Goal: Task Accomplishment & Management: Use online tool/utility

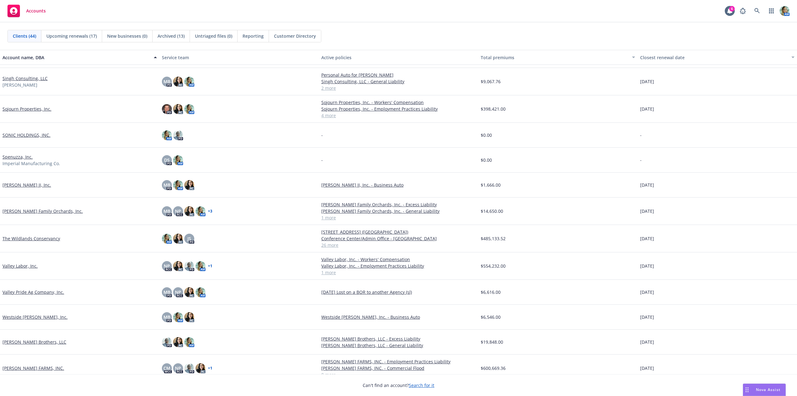
scroll to position [804, 0]
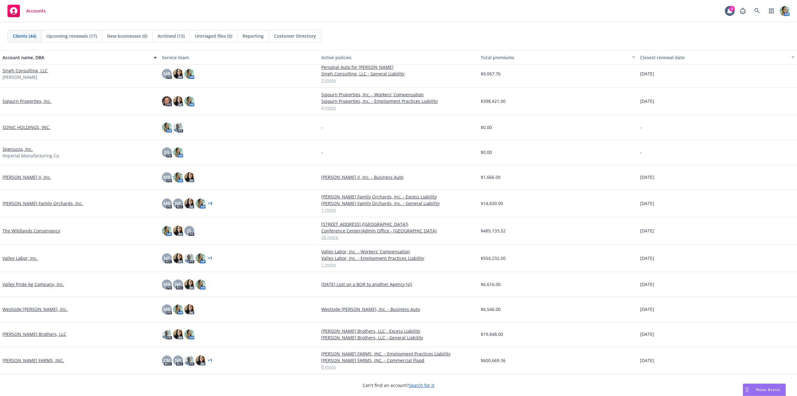
click at [40, 361] on link "[PERSON_NAME] FARMS, INC." at bounding box center [33, 360] width 62 height 7
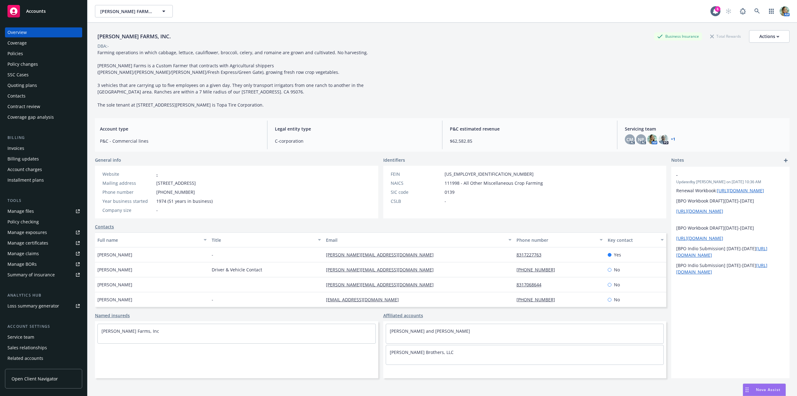
click at [23, 54] on div "Policies" at bounding box center [43, 54] width 72 height 10
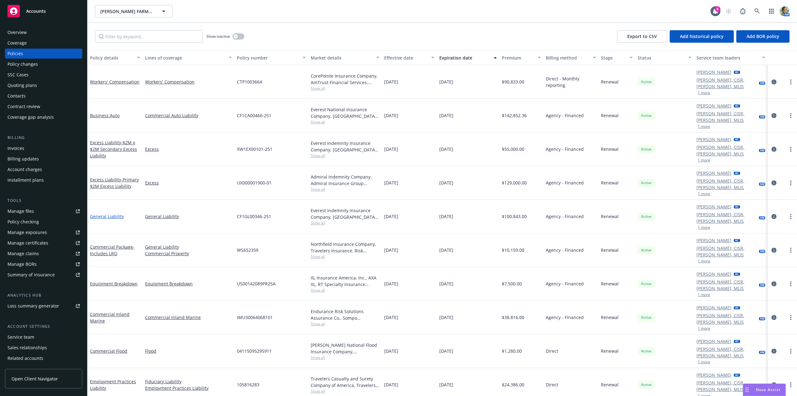
click at [119, 213] on link "General Liability" at bounding box center [107, 216] width 34 height 6
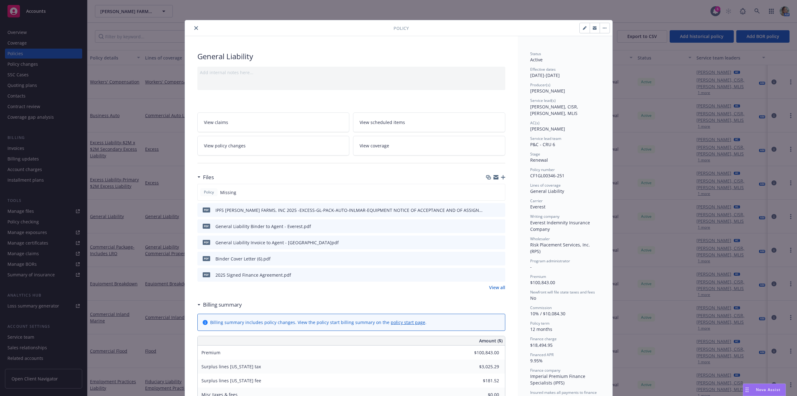
click at [502, 177] on icon "button" at bounding box center [503, 177] width 4 height 4
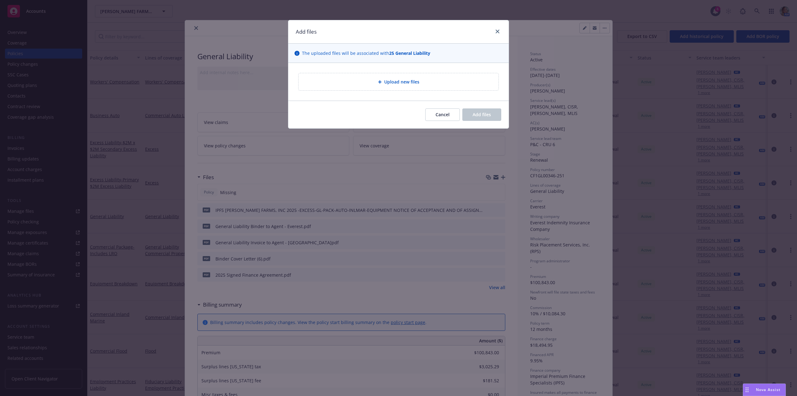
click at [407, 86] on div "Upload new files" at bounding box center [398, 81] width 200 height 17
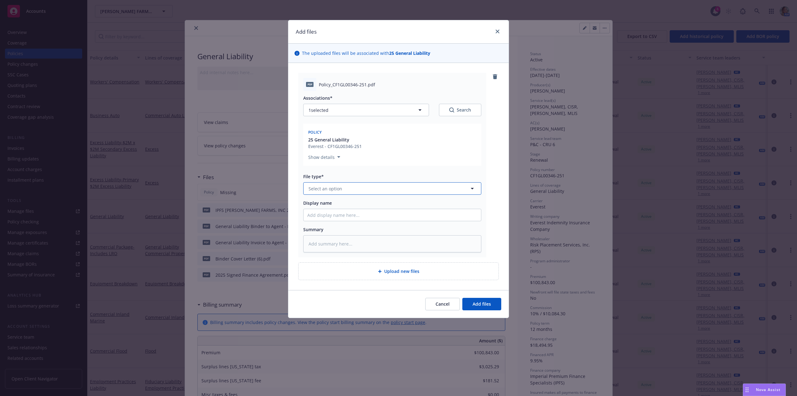
click at [319, 190] on span "Select an option" at bounding box center [325, 188] width 34 height 7
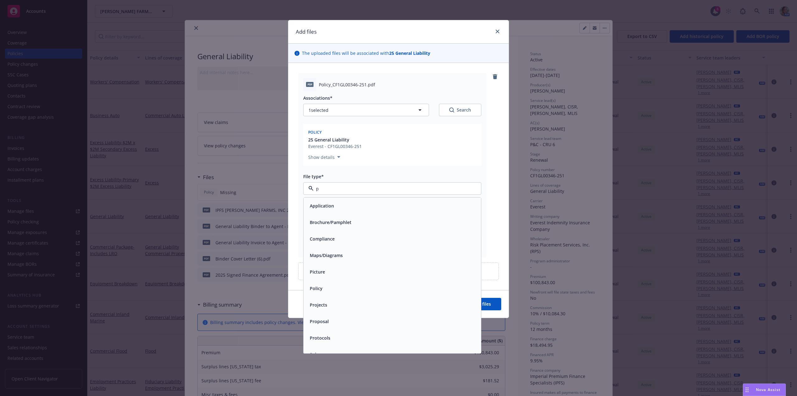
type input "po"
click at [333, 204] on div "Policy" at bounding box center [392, 205] width 170 height 9
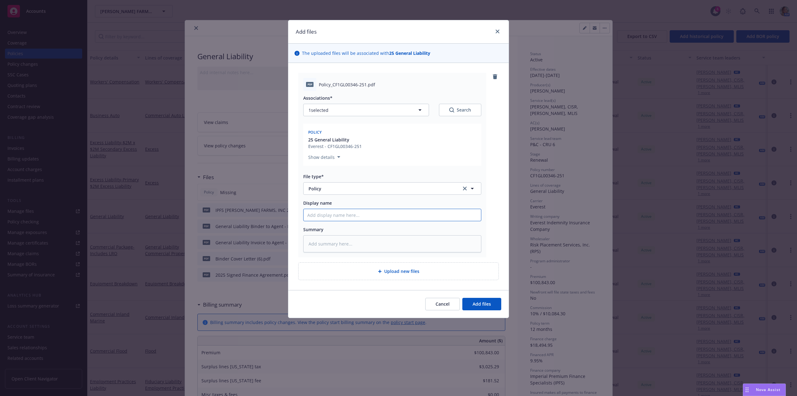
click at [327, 216] on input "Display name" at bounding box center [391, 215] width 177 height 12
type textarea "x"
type input "2"
type textarea "x"
type input "20"
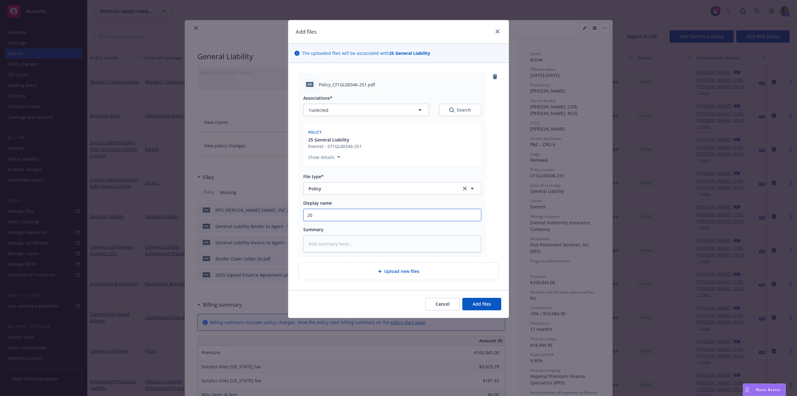
type textarea "x"
type input "202"
type textarea "x"
type input "2025"
type textarea "x"
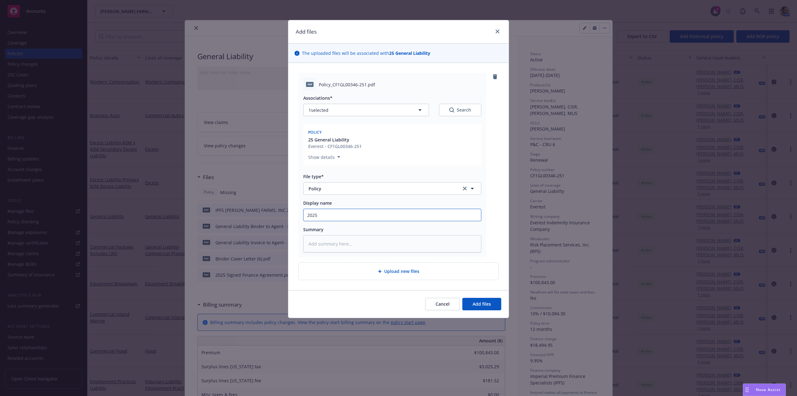
type input "2025"
type textarea "x"
type input "2025 E"
type textarea "x"
type input "2025 Ev"
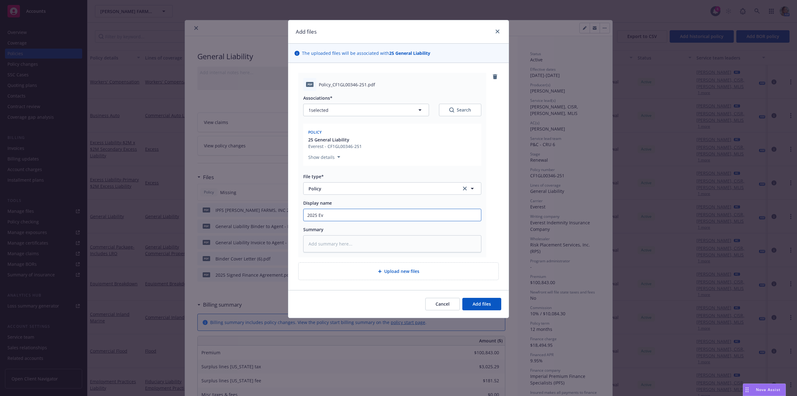
type textarea "x"
type input "2025 Eve"
type textarea "x"
type input "2025 Ever"
type textarea "x"
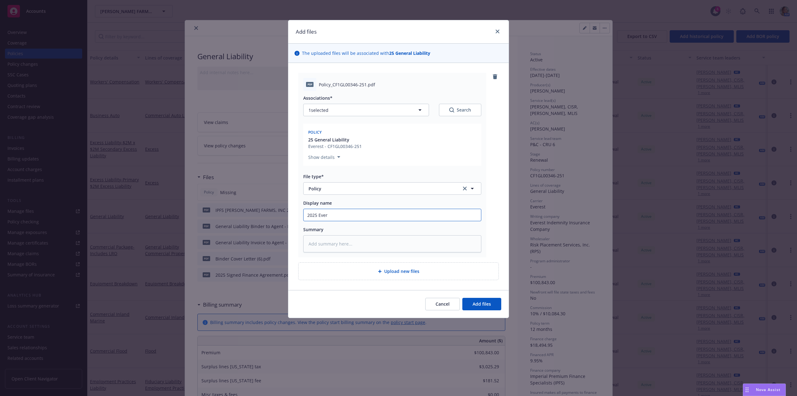
type input "2025 Evere"
type textarea "x"
type input "2025 Everes"
type textarea "x"
type input "2025 Everest"
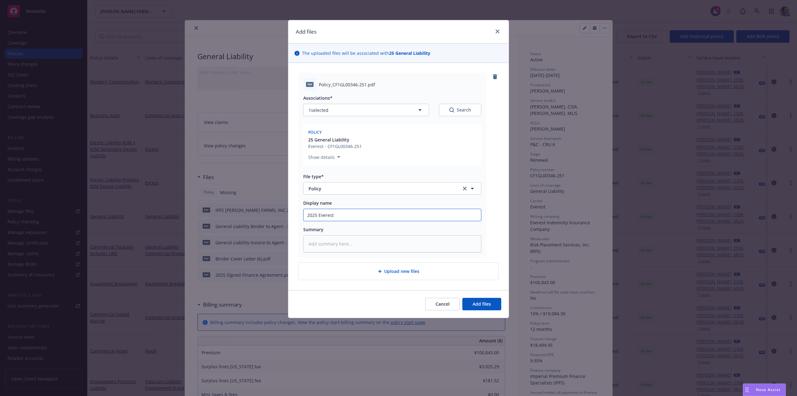
type textarea "x"
type input "2025 Everest"
type textarea "x"
type input "2025 Everest G"
type textarea "x"
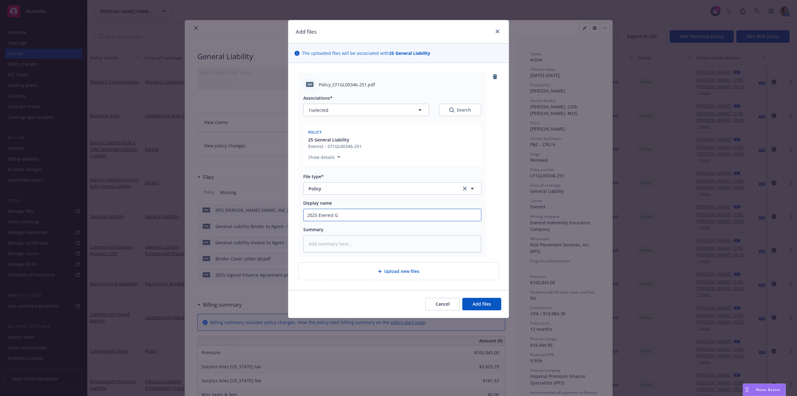
type input "2025 Everest Ge"
type textarea "x"
type input "2025 Everest Gen"
type textarea "x"
type input "2025 Everest Genr"
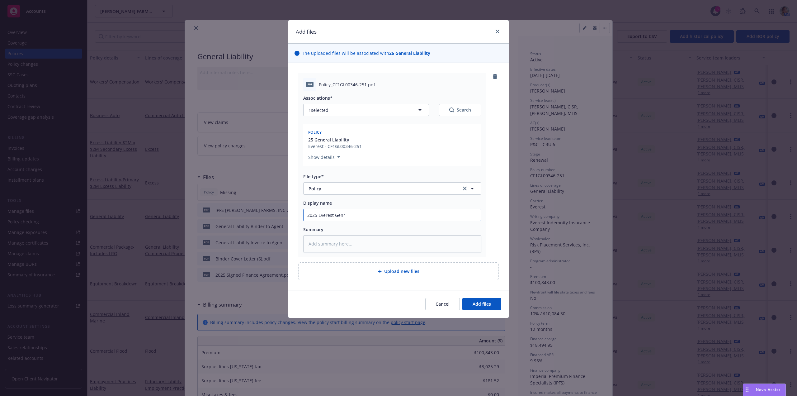
type textarea "x"
type input "2025 Everest Gen"
type textarea "x"
type input "2025 Everest Gene"
type textarea "x"
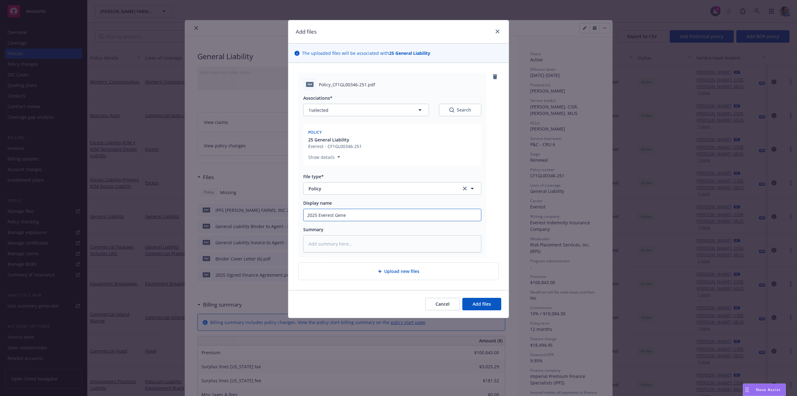
type input "2025 Everest Gener"
type textarea "x"
type input "2025 Everest General"
type textarea "x"
type input "2025 Everest General"
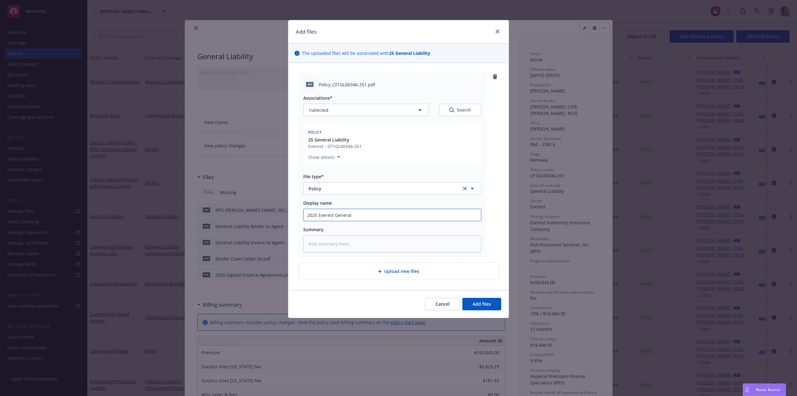
type textarea "x"
type input "2025 Everest General L"
type textarea "x"
type input "2025 Everest General Lia"
type textarea "x"
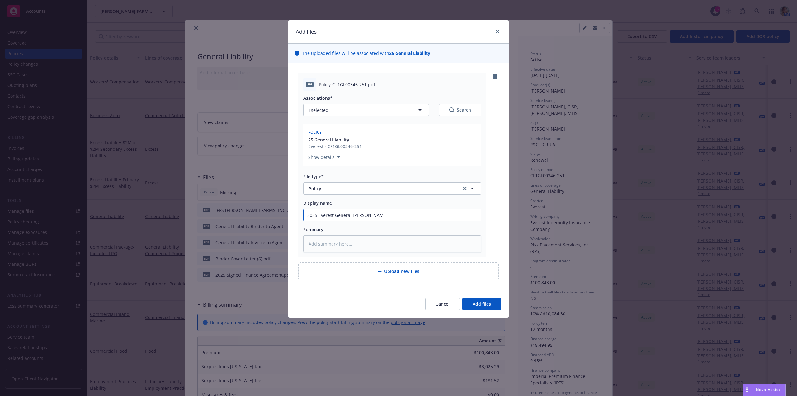
type input "2025 Everest General Liab"
type textarea "x"
type input "2025 Everest General Liabi"
type textarea "x"
type input "2025 Everest General Liabil"
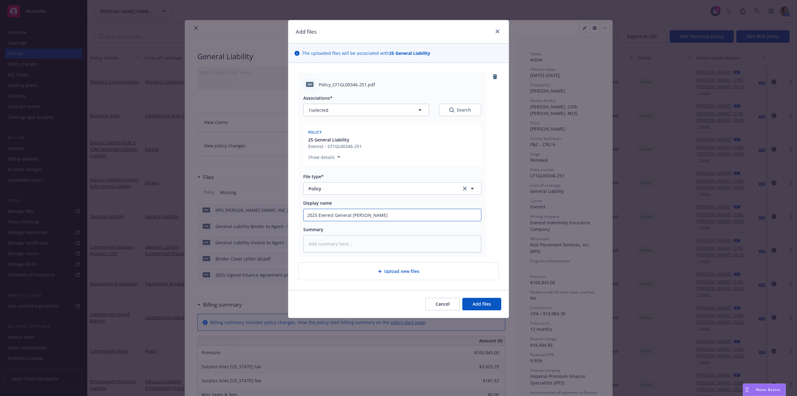
type textarea "x"
type input "2025 Everest General Liabili"
type textarea "x"
type input "2025 Everest General Liability"
type textarea "x"
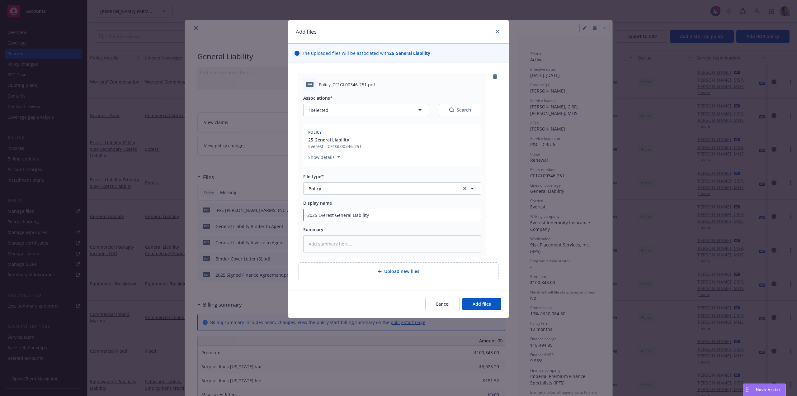
type input "2025 Everest General Liability"
type textarea "x"
type input "2025 Everest General Liability P"
type textarea "x"
type input "2025 Everest General Liability Po"
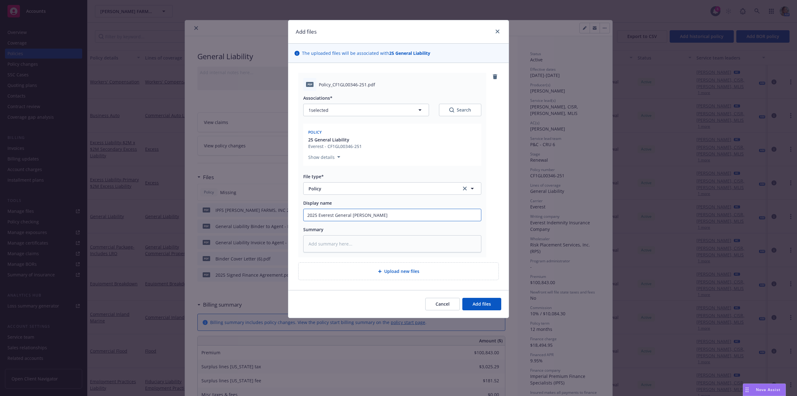
type textarea "x"
type input "2025 Everest General Liability Pol"
type textarea "x"
type input "2025 Everest General Liability Poli"
type textarea "x"
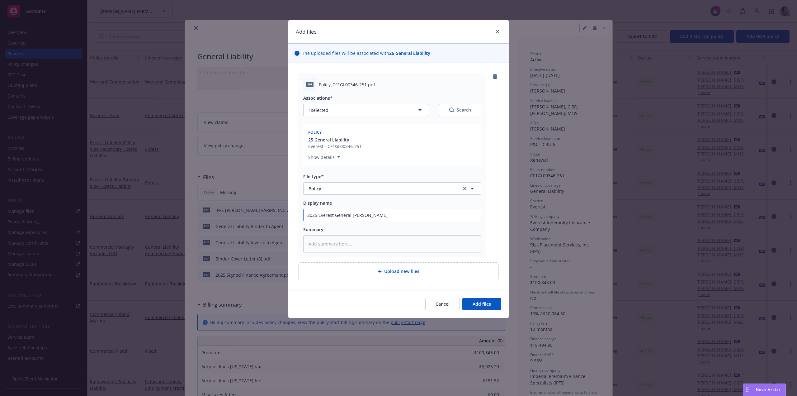
type input "2025 Everest General Liability Polic"
type textarea "x"
type input "2025 Everest General Liability Policy"
click at [475, 305] on span "Add files" at bounding box center [481, 304] width 18 height 6
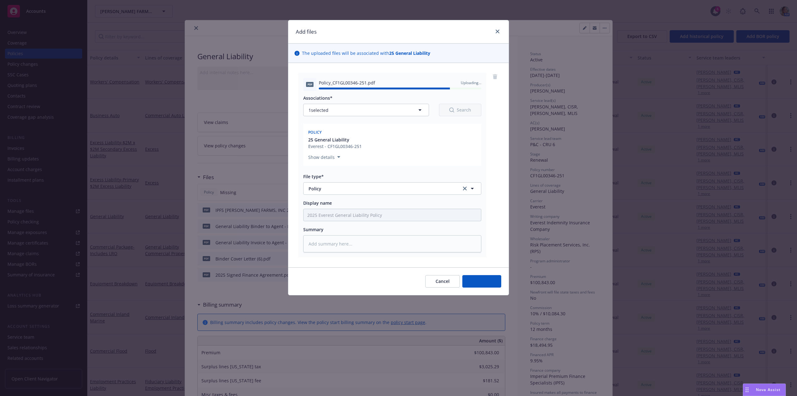
type textarea "x"
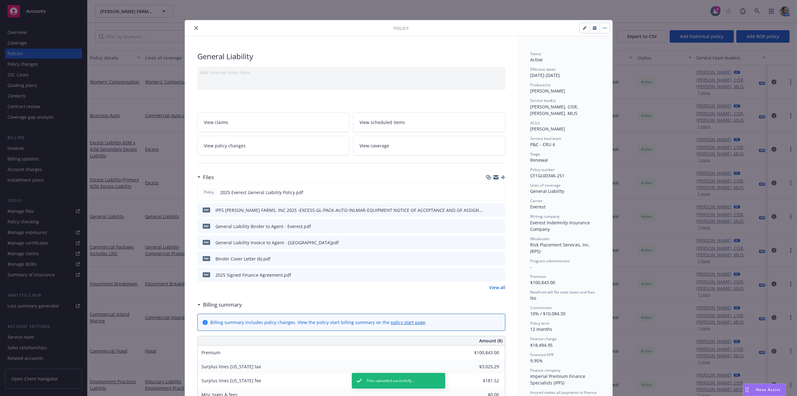
click at [194, 28] on icon "close" at bounding box center [196, 28] width 4 height 4
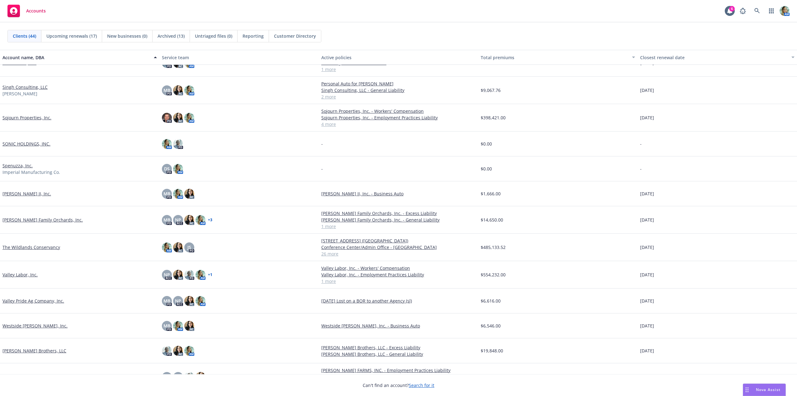
scroll to position [804, 0]
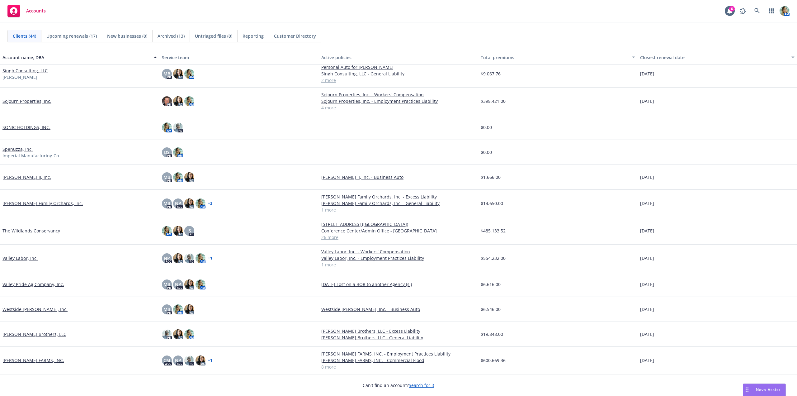
click at [45, 231] on link "The Wildlands Conservancy" at bounding box center [31, 230] width 58 height 7
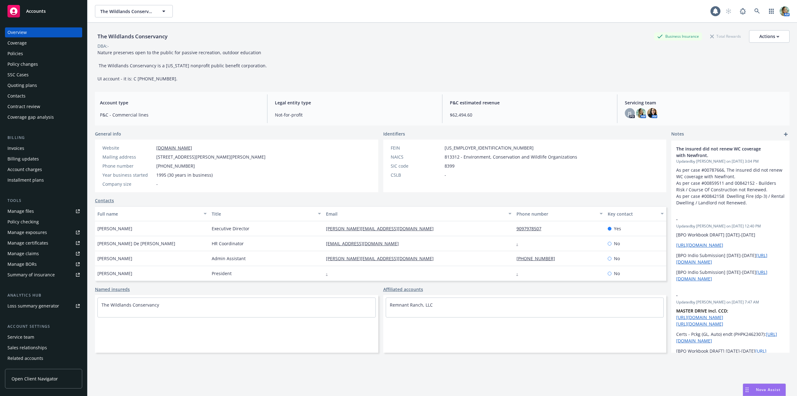
click at [21, 54] on div "Policies" at bounding box center [15, 54] width 16 height 10
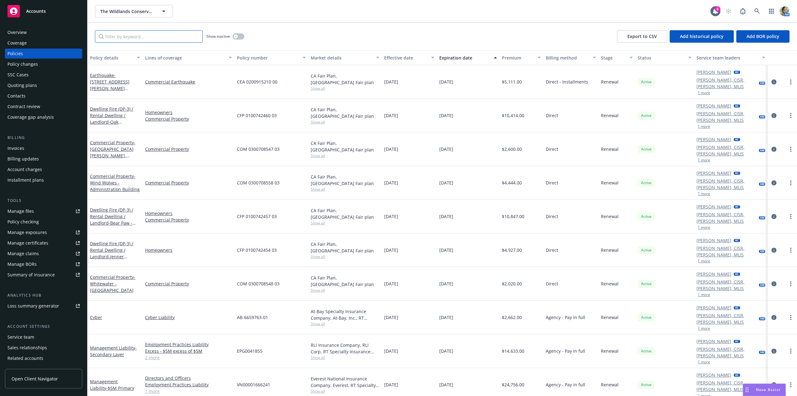
click at [142, 36] on input "Filter by keyword..." at bounding box center [149, 36] width 108 height 12
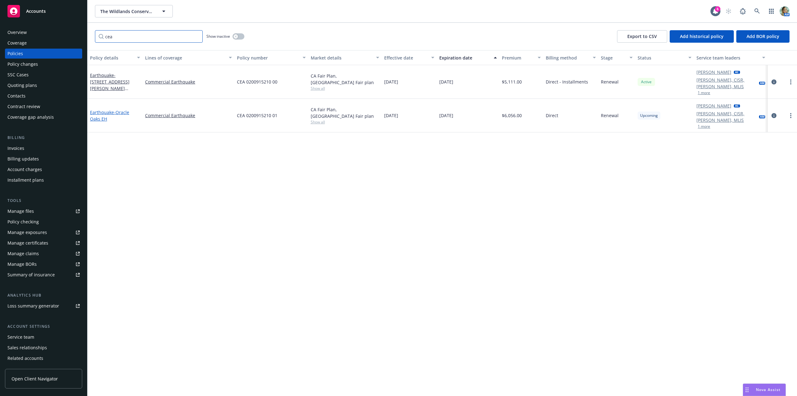
type input "cea"
click at [120, 109] on span "- Oracle Oaks EH" at bounding box center [109, 115] width 39 height 12
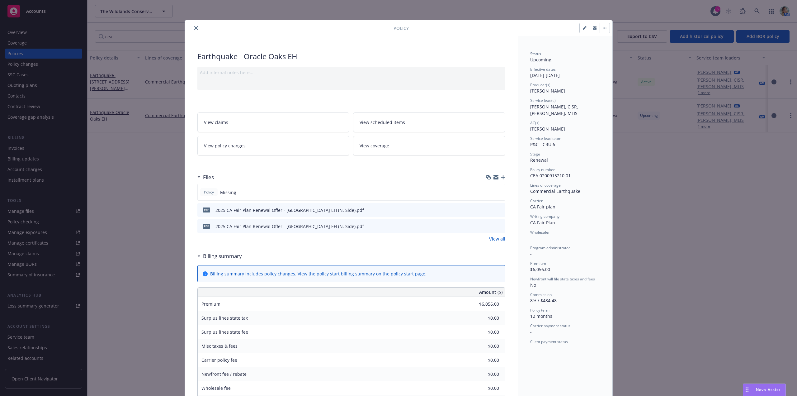
click at [502, 178] on icon "button" at bounding box center [503, 177] width 4 height 4
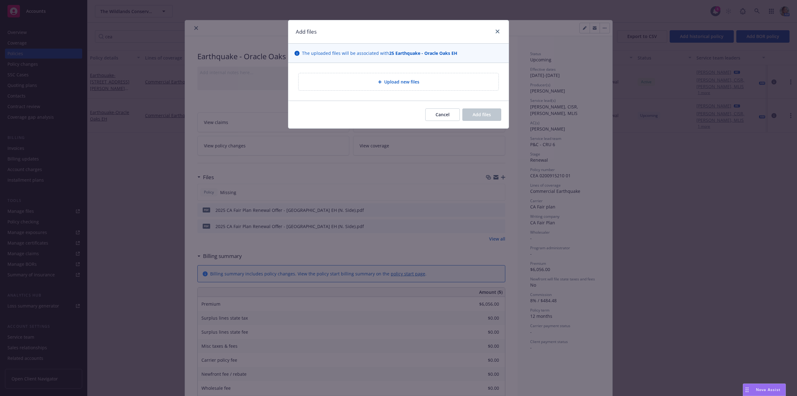
click at [413, 86] on div "Upload new files" at bounding box center [398, 81] width 200 height 17
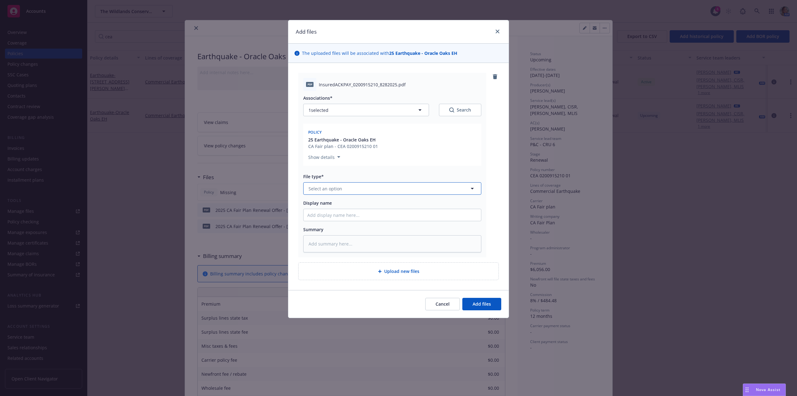
click at [326, 189] on span "Select an option" at bounding box center [325, 188] width 34 height 7
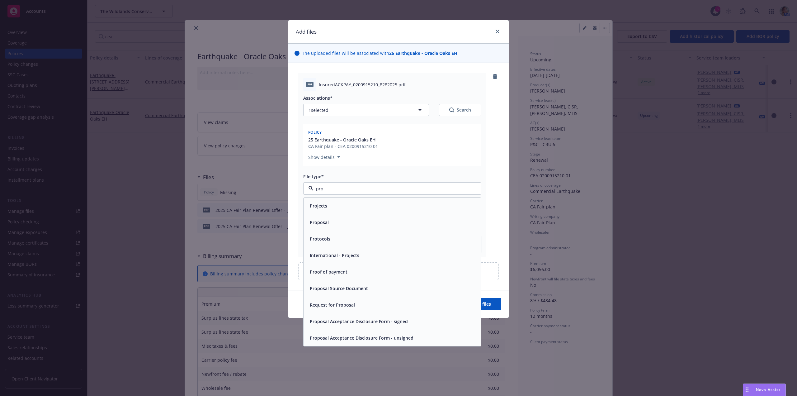
type input "proo"
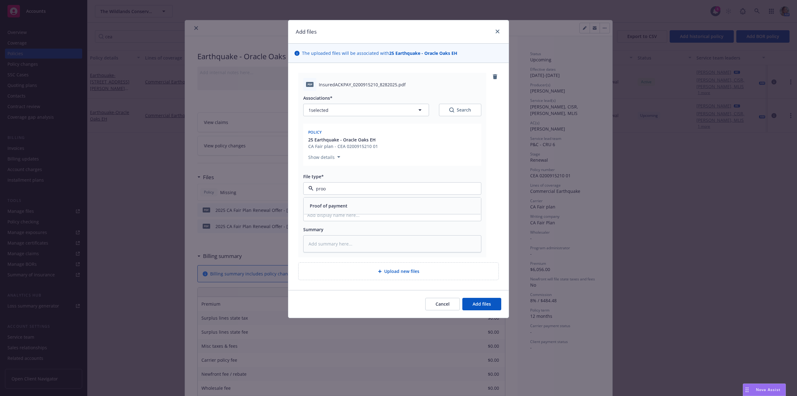
click at [329, 202] on span "Proof of payment" at bounding box center [329, 205] width 38 height 7
click at [484, 306] on span "Add files" at bounding box center [481, 304] width 18 height 6
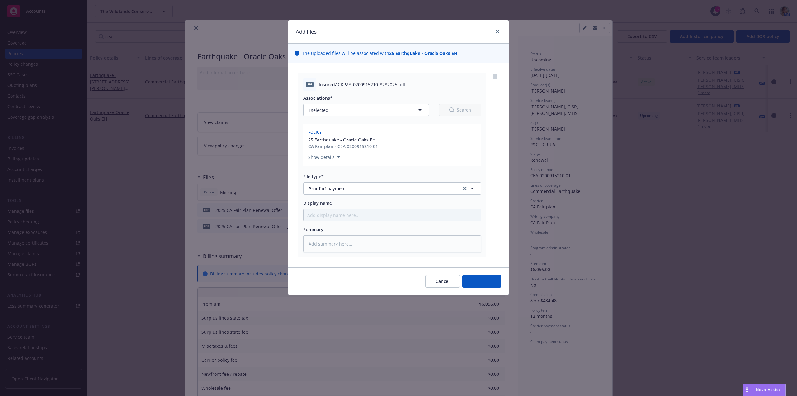
type textarea "x"
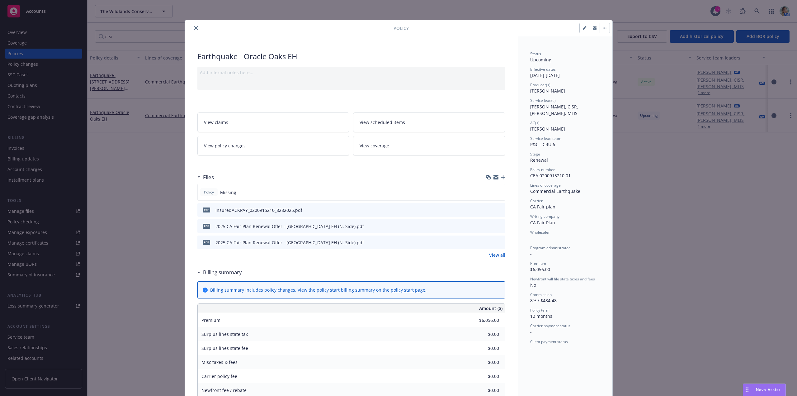
click at [195, 26] on button "close" at bounding box center [195, 27] width 7 height 7
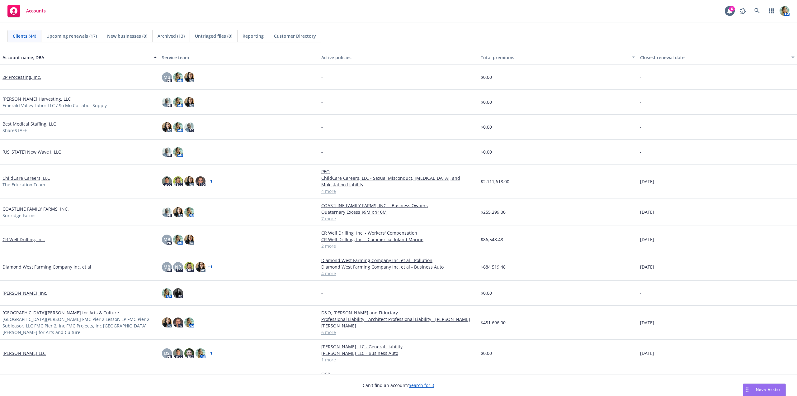
click at [252, 38] on span "Reporting" at bounding box center [252, 36] width 21 height 7
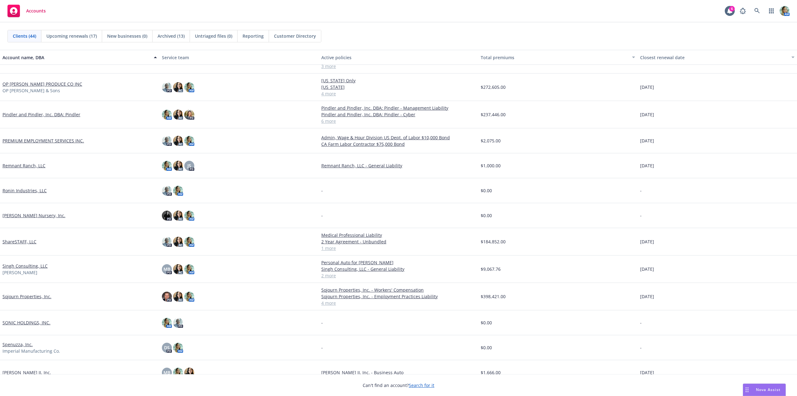
scroll to position [617, 0]
click at [54, 114] on link "Pindler and Pindler, Inc. DBA: Pindler" at bounding box center [41, 116] width 78 height 7
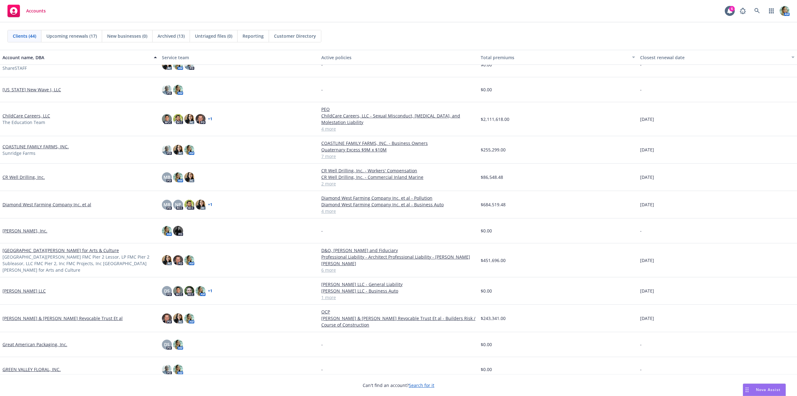
click at [63, 203] on div "Diamond West Farming Company Inc. et al" at bounding box center [79, 204] width 159 height 27
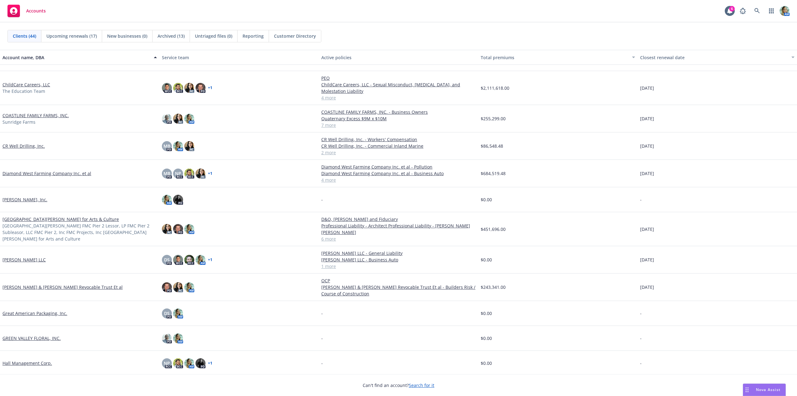
click at [61, 175] on link "Diamond West Farming Company Inc. et al" at bounding box center [46, 173] width 89 height 7
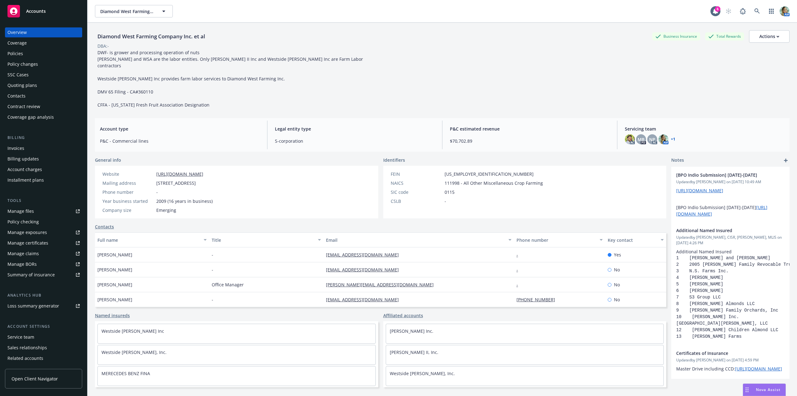
click at [21, 54] on div "Policies" at bounding box center [15, 54] width 16 height 10
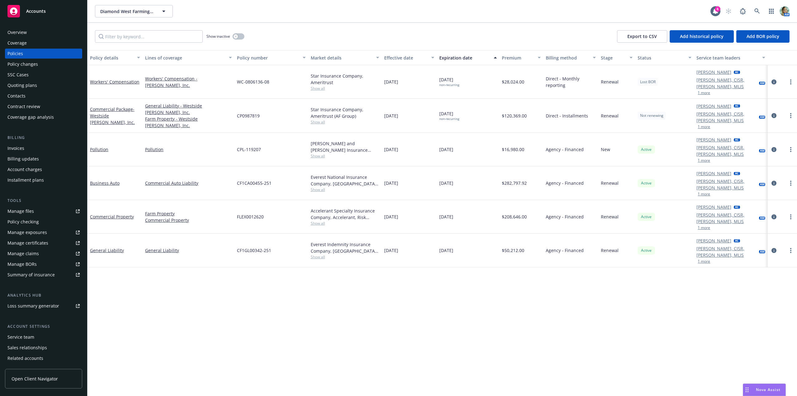
click at [43, 34] on div "Overview" at bounding box center [43, 32] width 72 height 10
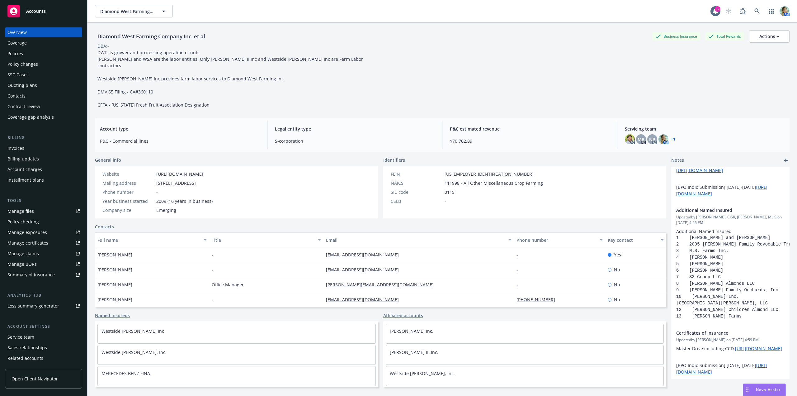
scroll to position [31, 0]
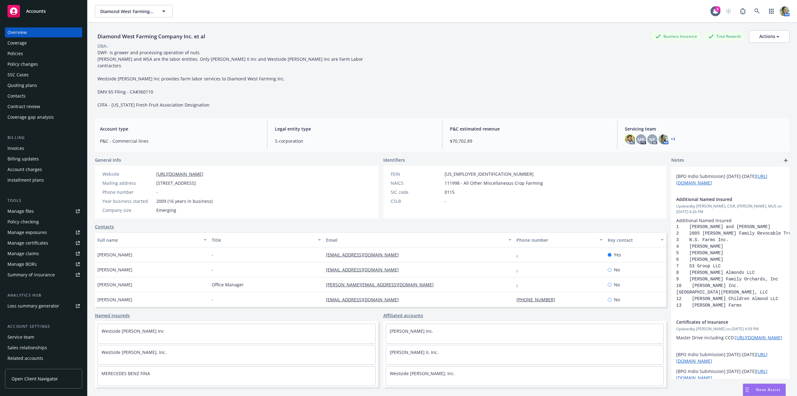
click at [26, 58] on div "Policies" at bounding box center [43, 54] width 72 height 10
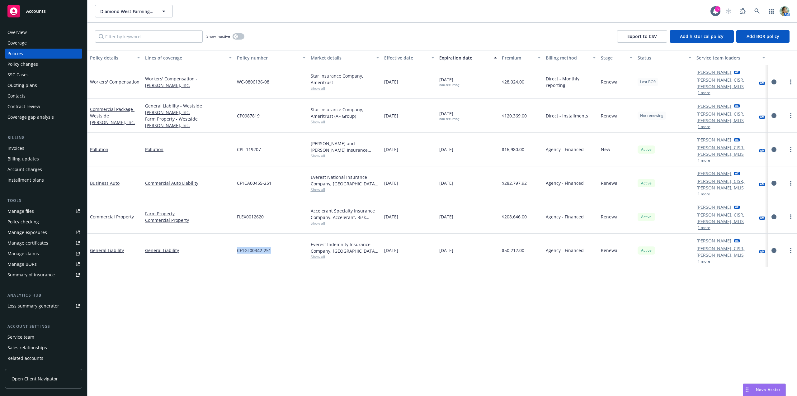
drag, startPoint x: 250, startPoint y: 217, endPoint x: 252, endPoint y: 214, distance: 3.5
click at [268, 233] on div "General Liability General Liability CF1GL00342-251 Everest Indemnity Insurance …" at bounding box center [441, 250] width 709 height 34
copy div "CF1GL00342-25"
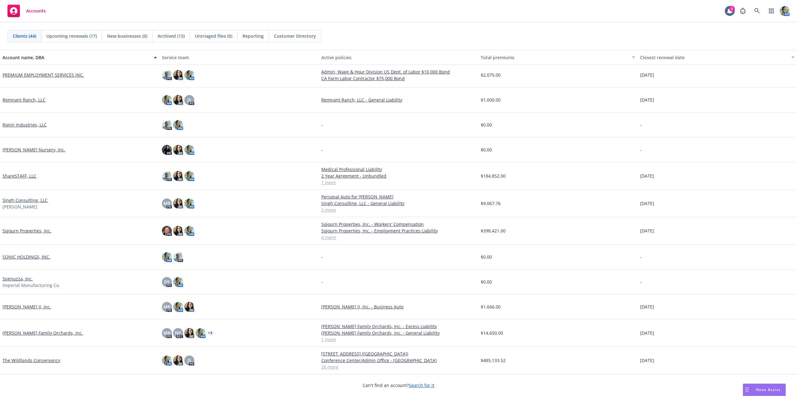
scroll to position [586, 0]
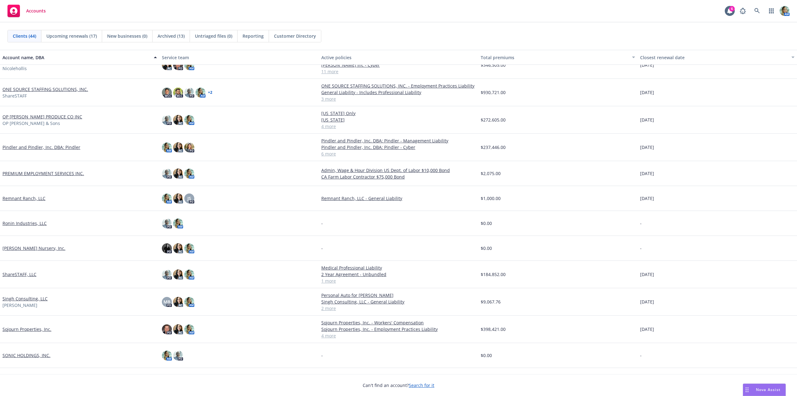
click at [41, 148] on link "Pindler and Pindler, Inc. DBA: Pindler" at bounding box center [41, 147] width 78 height 7
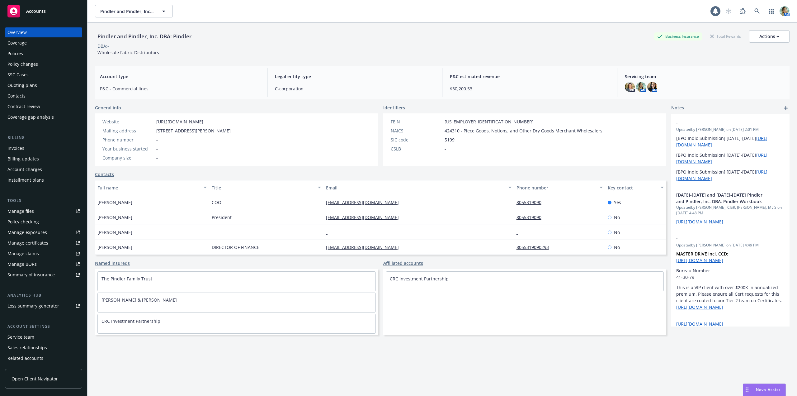
click at [21, 53] on div "Policies" at bounding box center [15, 54] width 16 height 10
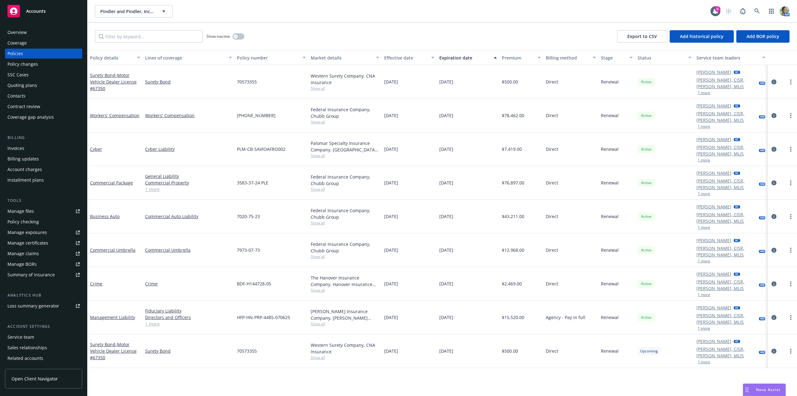
click at [317, 119] on span "Show all" at bounding box center [345, 121] width 68 height 5
click at [300, 348] on div "Policy details Lines of coverage Policy number Market details Effective date Ex…" at bounding box center [441, 222] width 709 height 345
click at [46, 33] on div "Overview" at bounding box center [43, 32] width 72 height 10
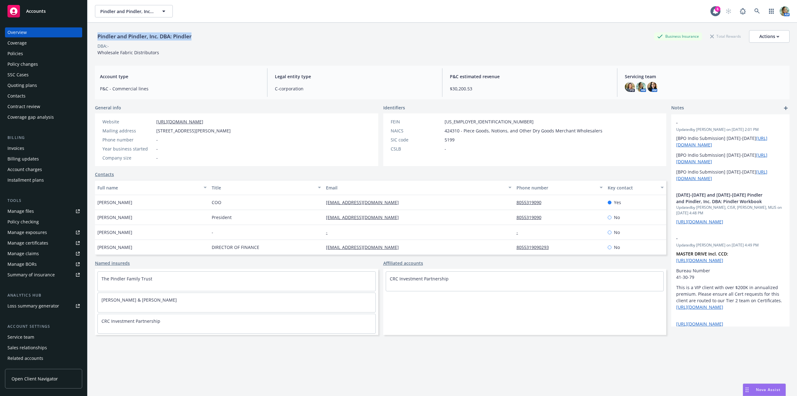
drag, startPoint x: 99, startPoint y: 38, endPoint x: 200, endPoint y: 35, distance: 101.5
click at [200, 35] on div "Pindler and Pindler, Inc. DBA: Pindler Business Insurance Total Rewards Actions" at bounding box center [442, 36] width 694 height 12
copy div "Pindler and Pindler, Inc. DBA: Pindler"
click at [19, 50] on div "Policies" at bounding box center [15, 54] width 16 height 10
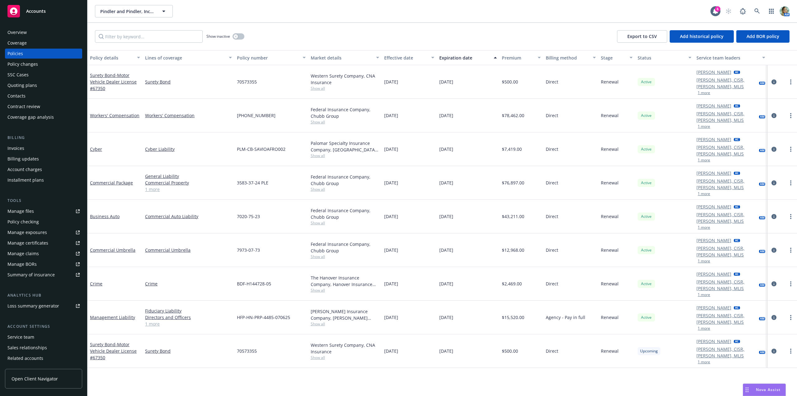
drag, startPoint x: 236, startPoint y: 106, endPoint x: 279, endPoint y: 106, distance: 43.9
click at [279, 106] on div "(25) 7184-38-03" at bounding box center [270, 116] width 73 height 34
copy span "(25) 7184-38-03"
click at [29, 221] on div "Policy checking" at bounding box center [22, 222] width 31 height 10
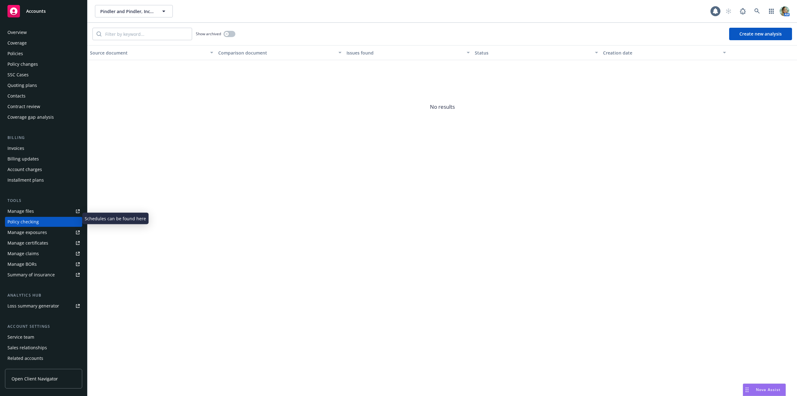
scroll to position [14, 0]
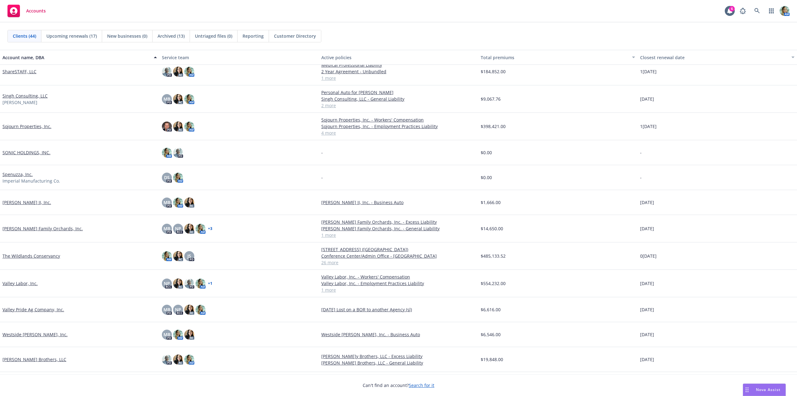
scroll to position [804, 0]
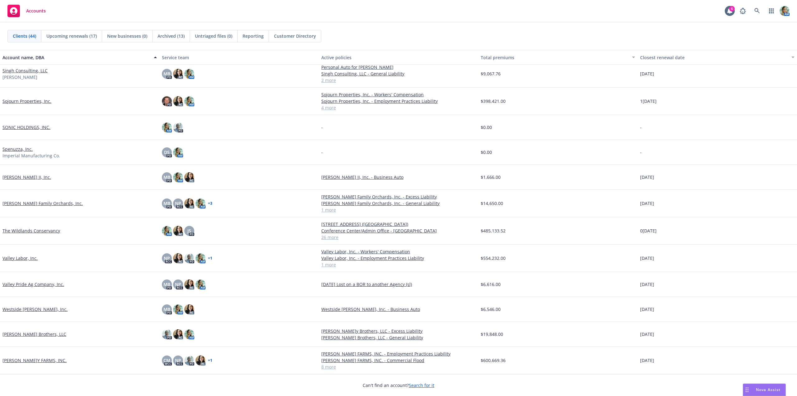
click at [46, 360] on link "[PERSON_NAME]Y FARMS, INC." at bounding box center [34, 360] width 64 height 7
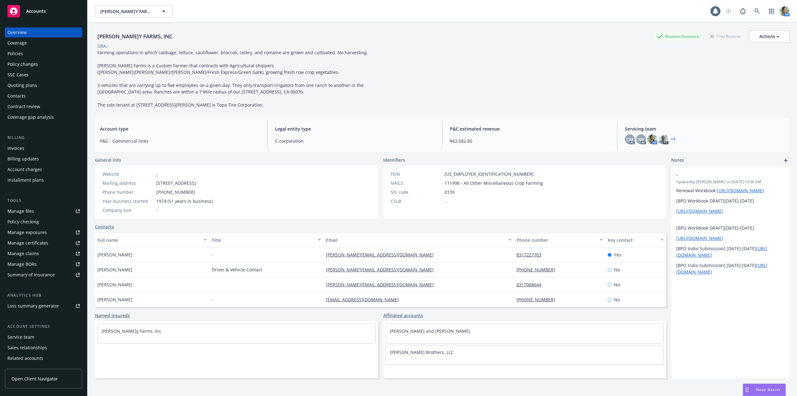
click at [19, 55] on div "Policies" at bounding box center [15, 54] width 16 height 10
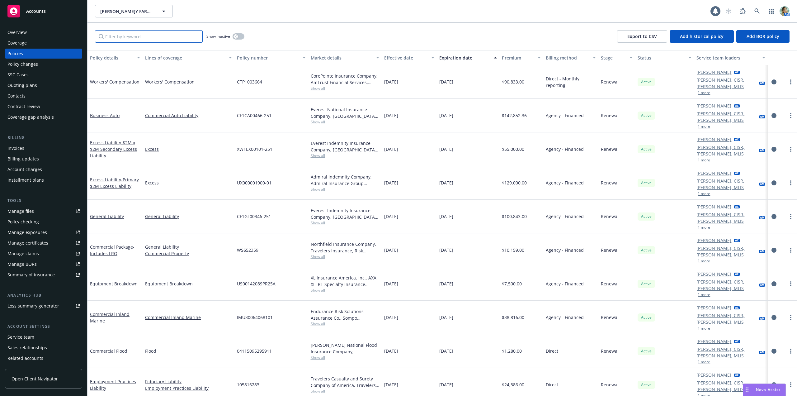
click at [183, 35] on input "Filter by keyword..." at bounding box center [149, 36] width 108 height 12
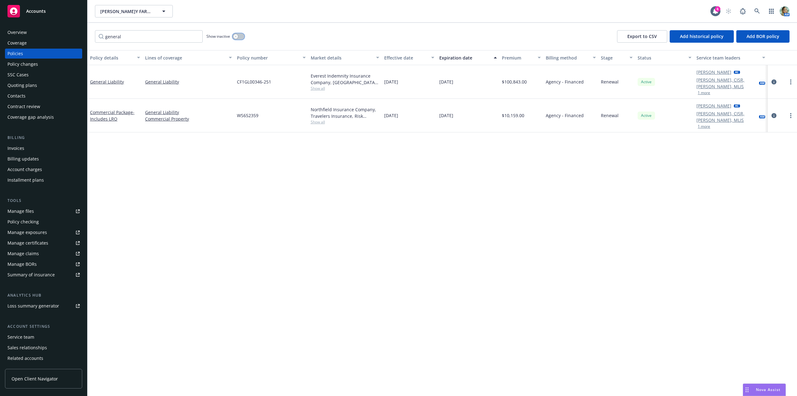
click at [237, 39] on button "button" at bounding box center [238, 36] width 12 height 6
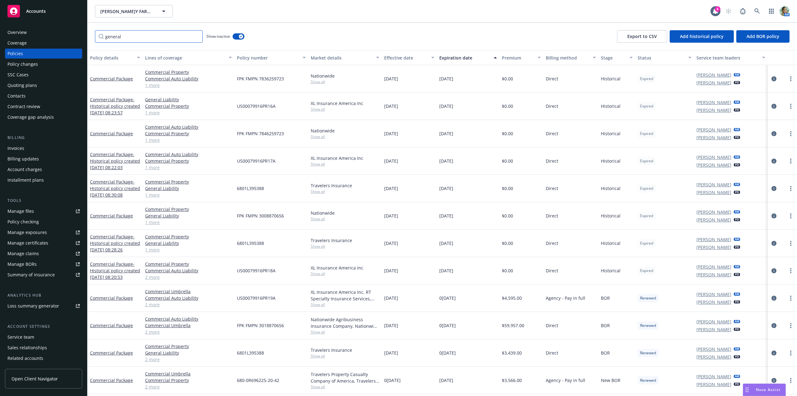
click at [153, 33] on input "general" at bounding box center [149, 36] width 108 height 12
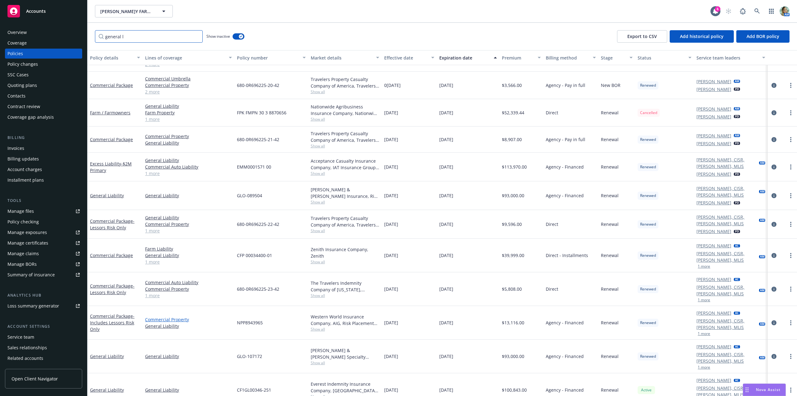
scroll to position [274, 0]
type input "general l"
click at [111, 352] on link "General Liability" at bounding box center [107, 355] width 34 height 6
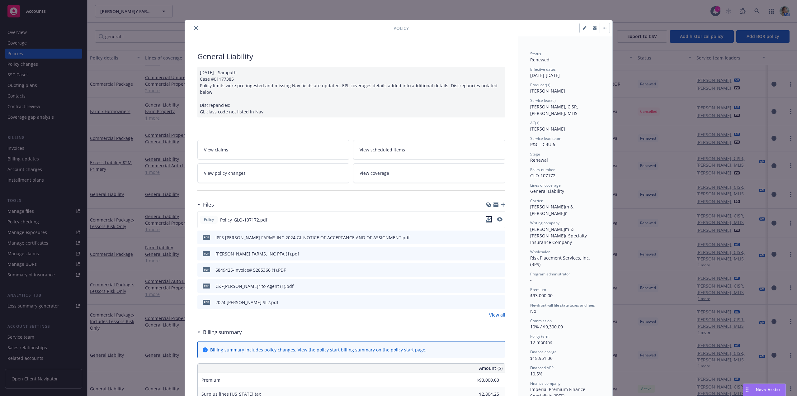
click at [488, 217] on icon "download file" at bounding box center [488, 219] width 5 height 5
drag, startPoint x: 195, startPoint y: 26, endPoint x: 192, endPoint y: 29, distance: 3.3
click at [195, 26] on icon "close" at bounding box center [196, 28] width 4 height 4
click at [195, 26] on button "close" at bounding box center [195, 27] width 7 height 7
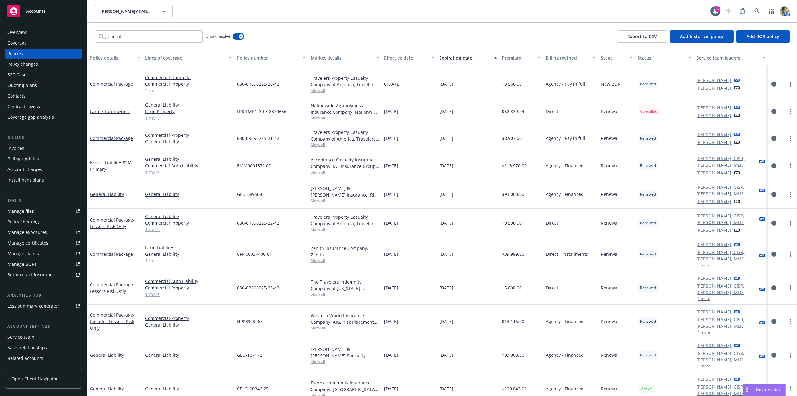
click at [35, 222] on div "Policy checking" at bounding box center [22, 222] width 31 height 10
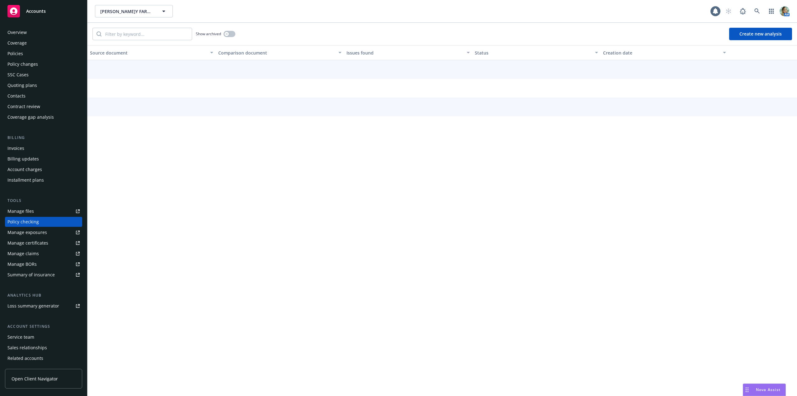
scroll to position [14, 0]
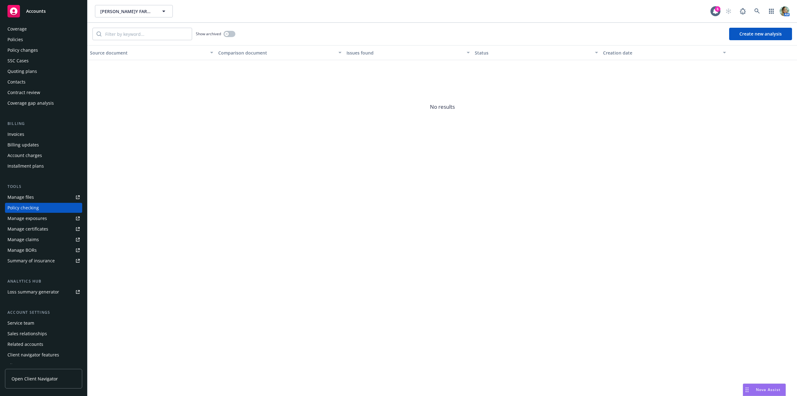
click at [29, 42] on div "Policies" at bounding box center [43, 40] width 72 height 10
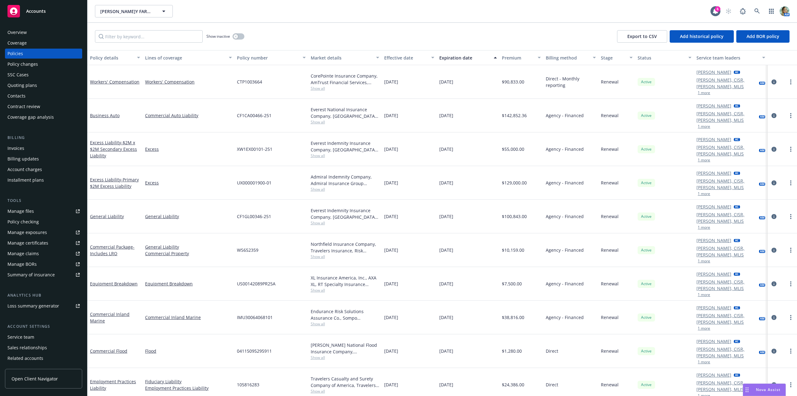
click at [23, 221] on div "Policy checking" at bounding box center [22, 222] width 31 height 10
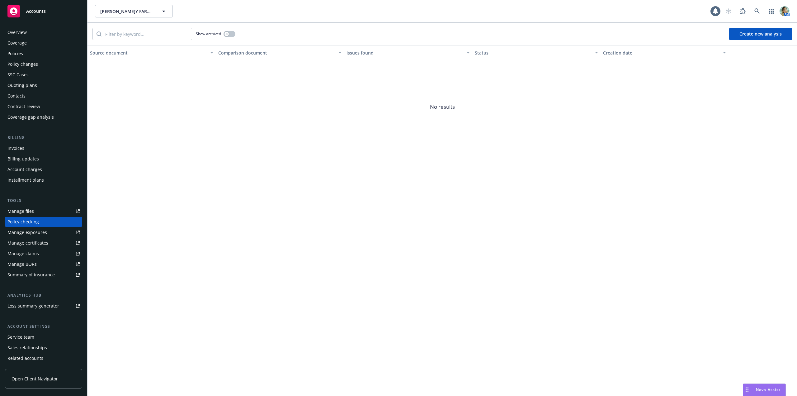
scroll to position [14, 0]
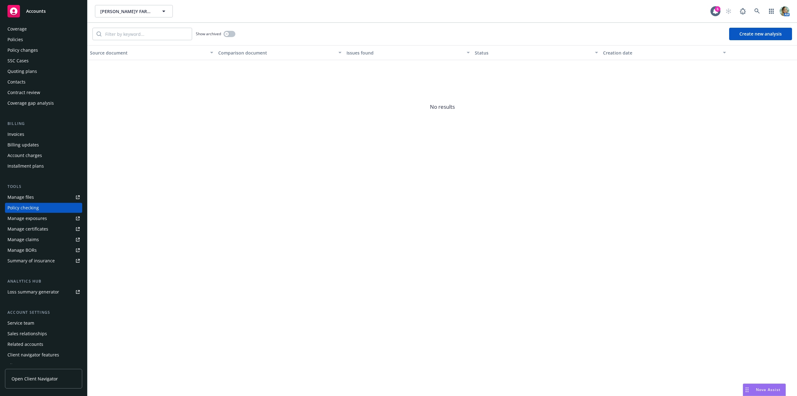
click at [739, 32] on button "Create new analysis" at bounding box center [760, 34] width 63 height 12
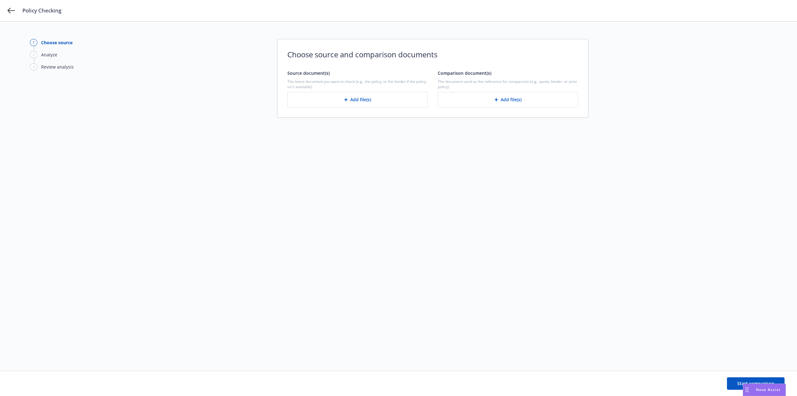
click at [364, 103] on button "Add file(s)" at bounding box center [357, 100] width 140 height 16
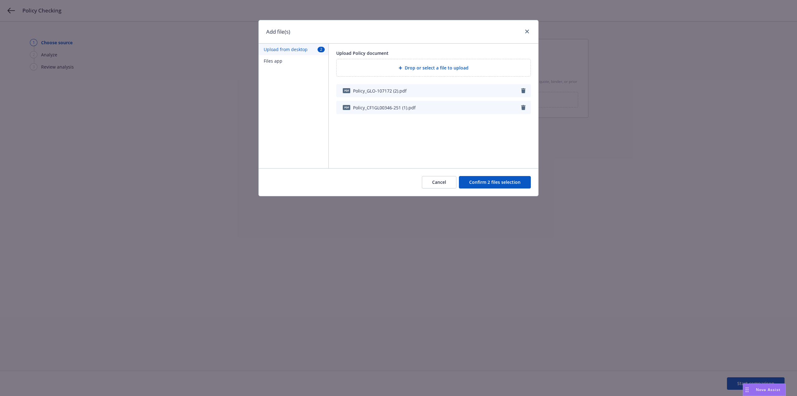
click at [498, 181] on button "Confirm 2 files selection" at bounding box center [495, 182] width 72 height 12
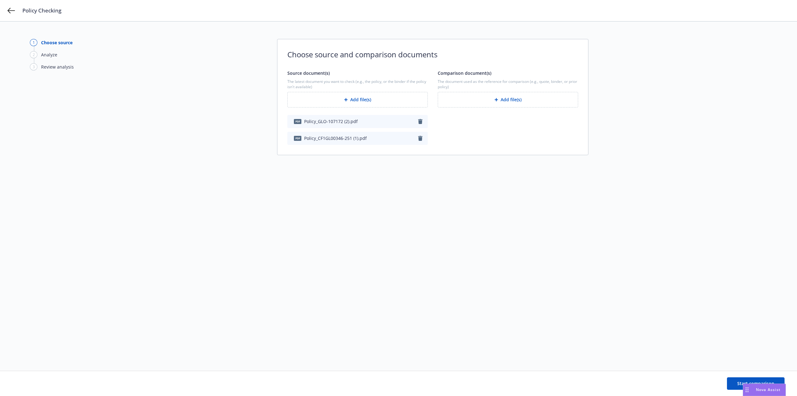
click at [421, 139] on icon "button" at bounding box center [420, 138] width 4 height 5
click at [501, 101] on button "Add file(s)" at bounding box center [508, 100] width 140 height 16
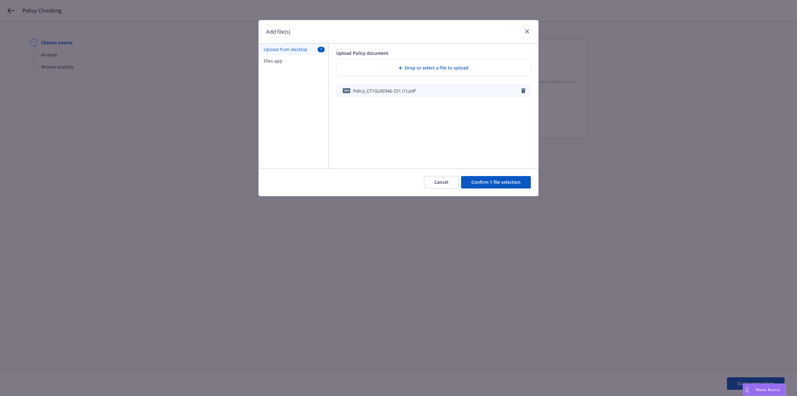
click at [491, 177] on button "Confirm 1 file selection" at bounding box center [496, 182] width 70 height 12
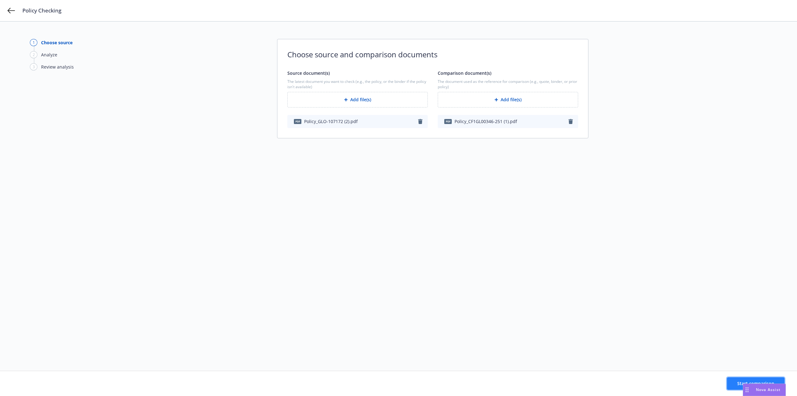
click at [733, 383] on button "Start comparison" at bounding box center [756, 383] width 58 height 12
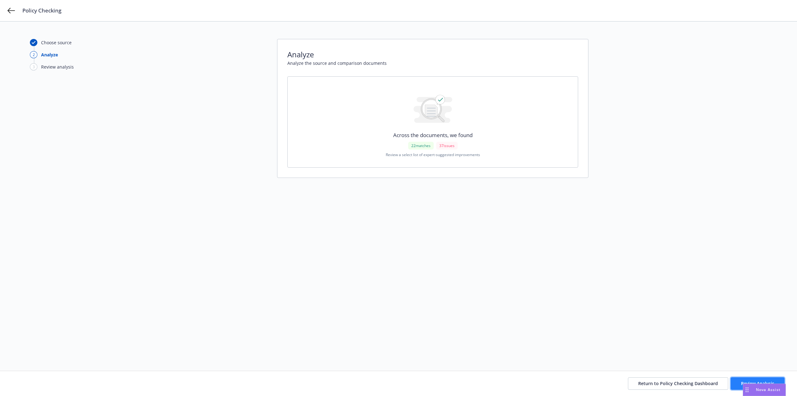
click at [754, 379] on button "Review Analysis" at bounding box center [757, 383] width 54 height 12
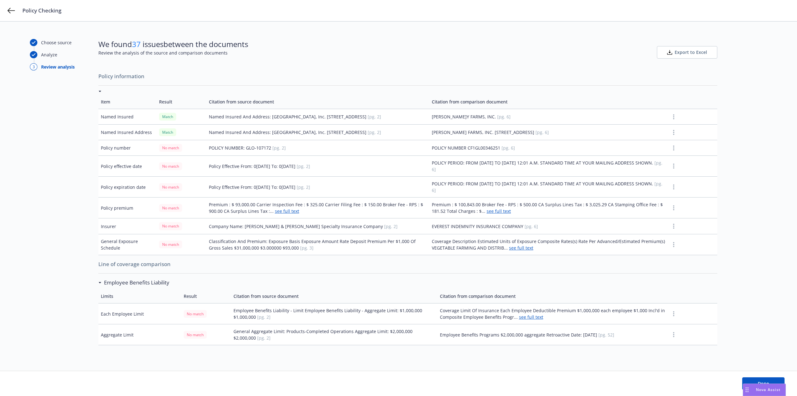
drag, startPoint x: 135, startPoint y: 45, endPoint x: 259, endPoint y: 43, distance: 124.2
click at [259, 43] on div "We found 37 issues between the documents Review the analysis of the source and …" at bounding box center [407, 52] width 619 height 27
copy span "37 issues between the documents"
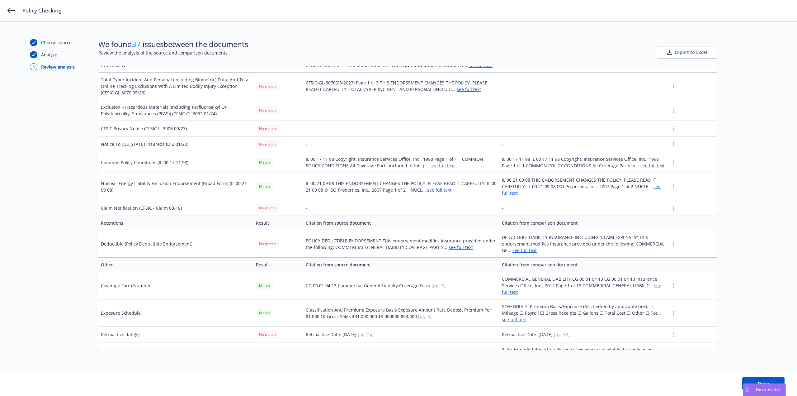
scroll to position [1163, 0]
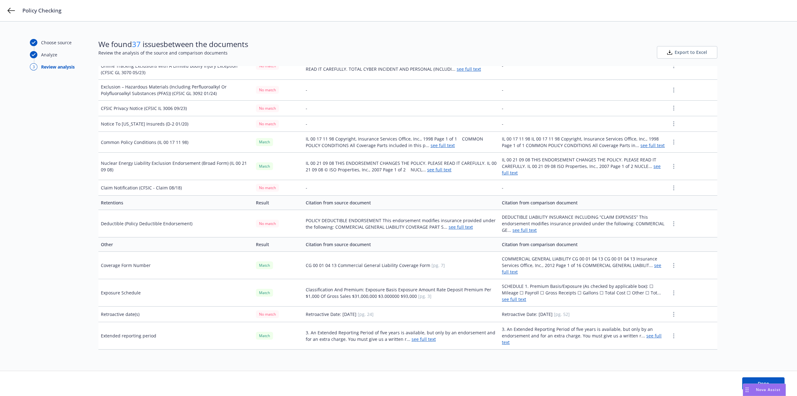
click at [673, 317] on icon "button" at bounding box center [673, 314] width 1 height 5
click at [723, 281] on div "Choose source Analyze 3 Review analysis We found 37 issues between the document…" at bounding box center [398, 196] width 737 height 314
click at [758, 379] on button "Done" at bounding box center [763, 383] width 42 height 12
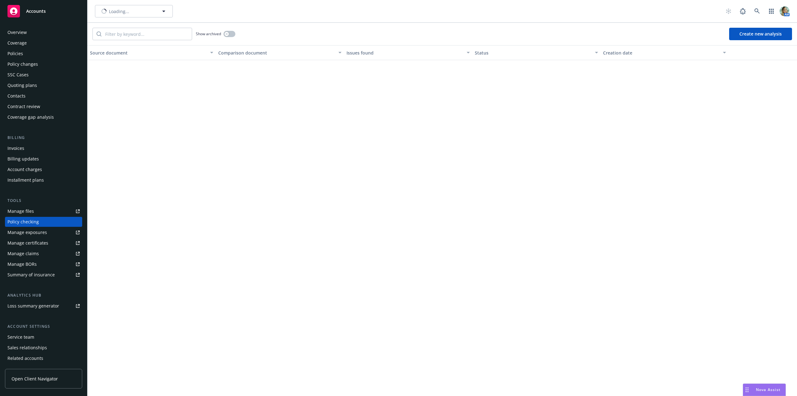
scroll to position [14, 0]
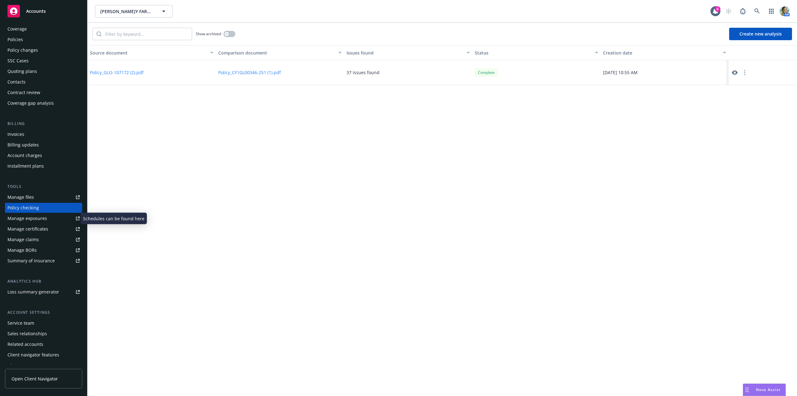
click at [38, 220] on div "Manage exposures" at bounding box center [27, 218] width 40 height 10
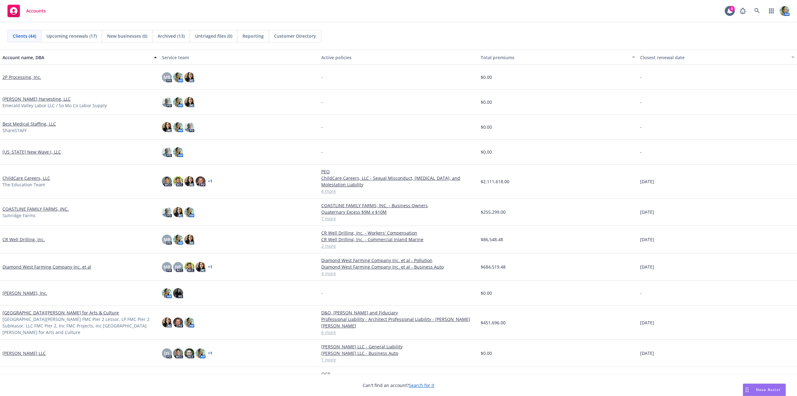
click at [60, 265] on link "Diamond West Farming Company Inc. et al" at bounding box center [46, 266] width 89 height 7
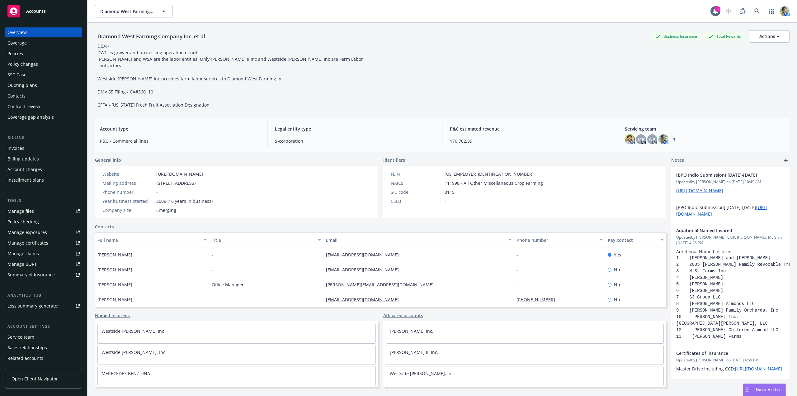
drag, startPoint x: 224, startPoint y: 168, endPoint x: 148, endPoint y: 168, distance: 75.6
click at [148, 171] on div "Website [URL][DOMAIN_NAME]" at bounding box center [157, 174] width 115 height 7
copy div "[URL][DOMAIN_NAME]"
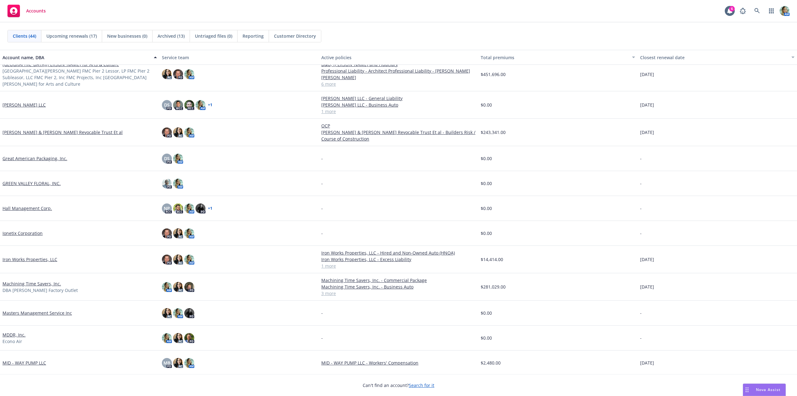
scroll to position [405, 0]
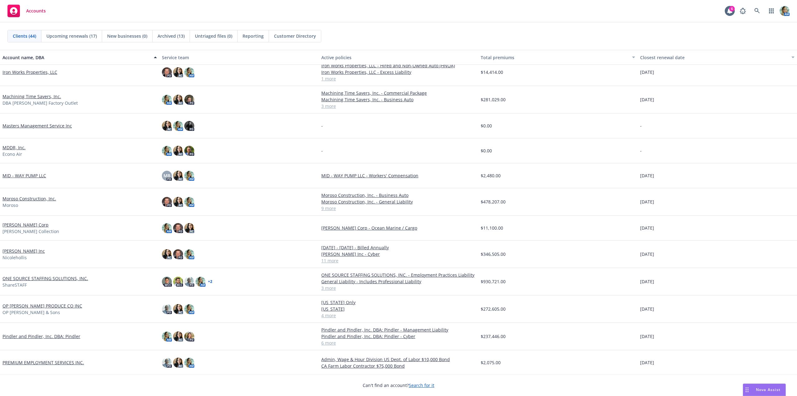
click at [32, 225] on link "[PERSON_NAME] Corp" at bounding box center [25, 224] width 46 height 7
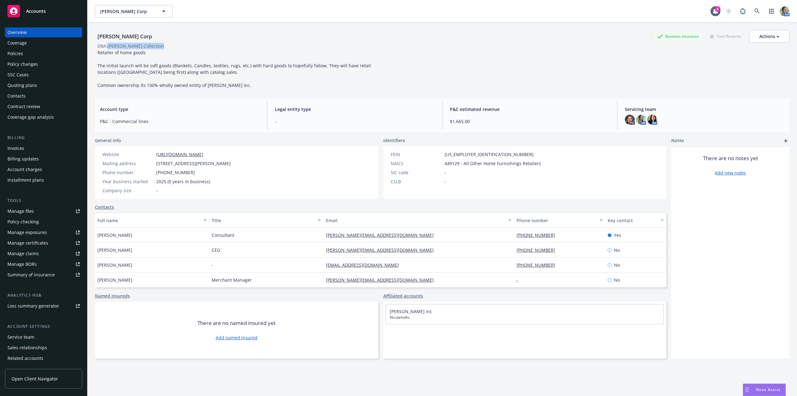
drag, startPoint x: 132, startPoint y: 44, endPoint x: 161, endPoint y: 44, distance: 29.3
click at [161, 44] on div "DBA: [PERSON_NAME] Collection" at bounding box center [442, 46] width 694 height 7
